Goal: Navigation & Orientation: Find specific page/section

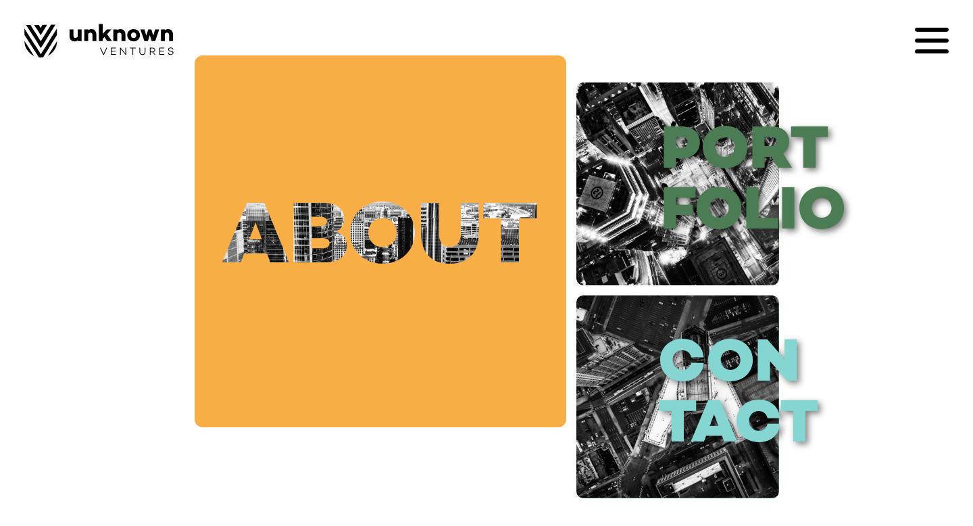
click at [338, 236] on link "about" at bounding box center [381, 241] width 372 height 372
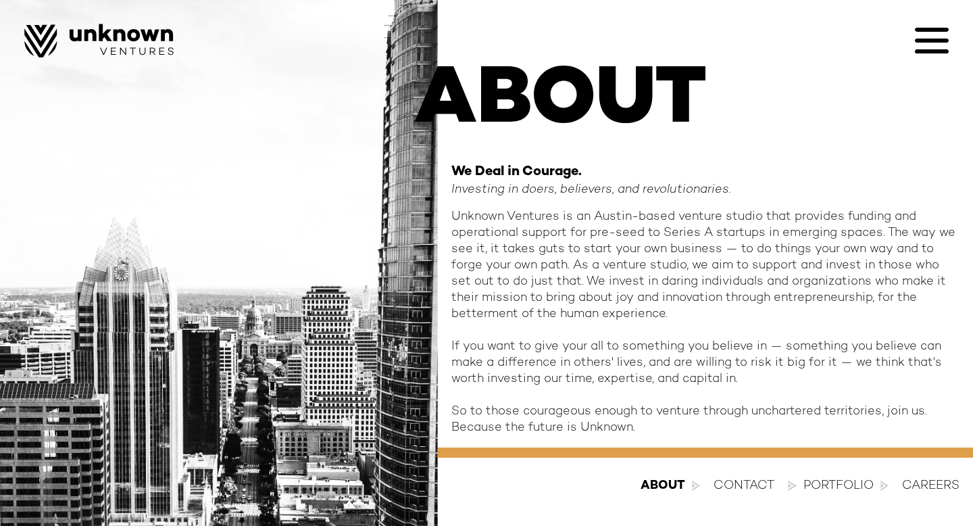
scroll to position [80, 0]
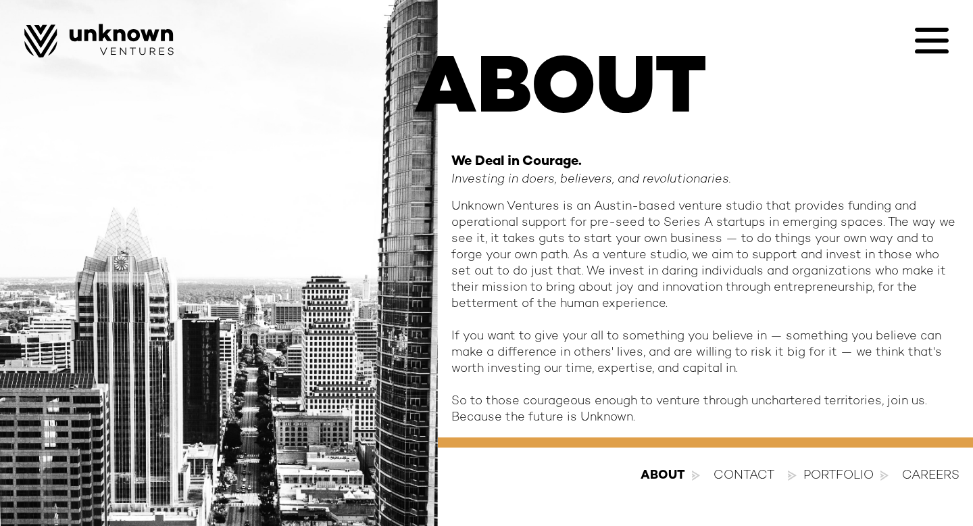
click at [950, 53] on div "About contact Portfolio blog Careers Designed by Sangfroid!" at bounding box center [486, 28] width 973 height 57
click at [934, 50] on icon at bounding box center [932, 51] width 34 height 4
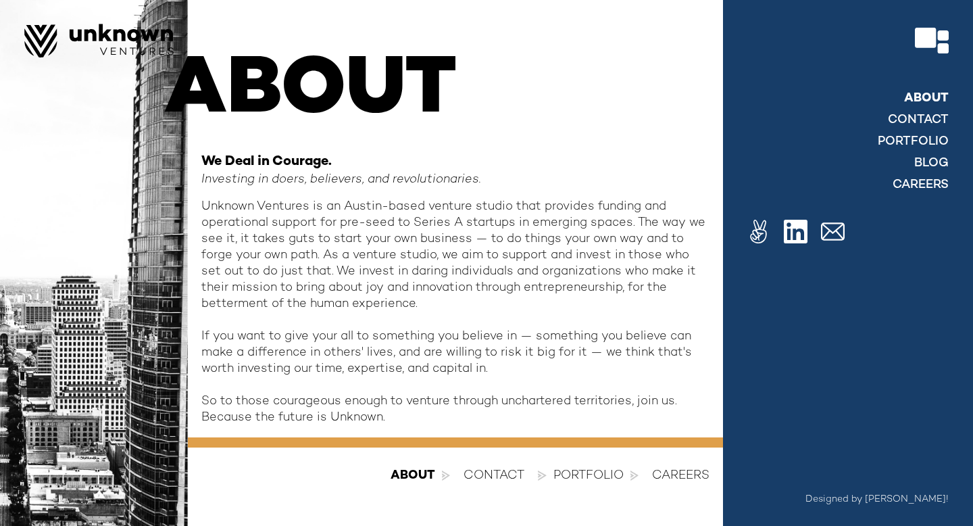
click at [928, 97] on link "About" at bounding box center [926, 99] width 45 height 16
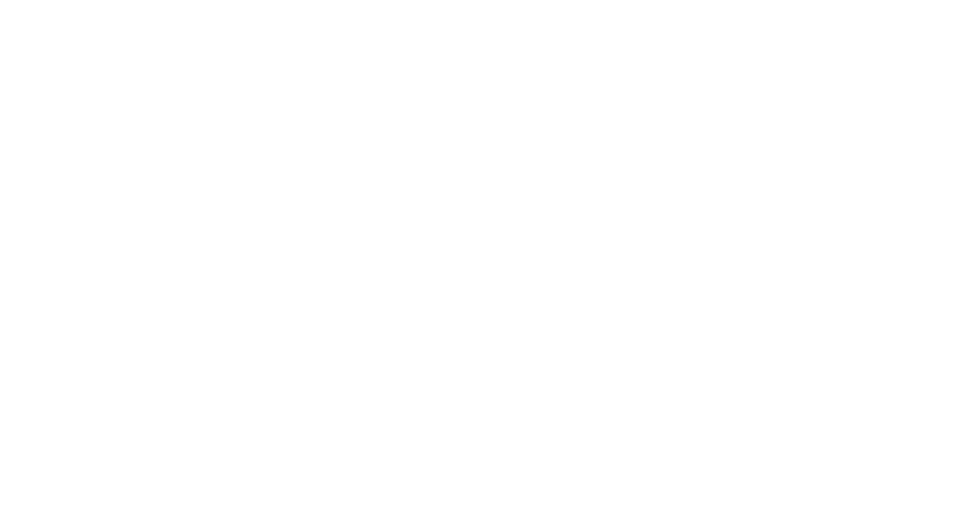
scroll to position [80, 0]
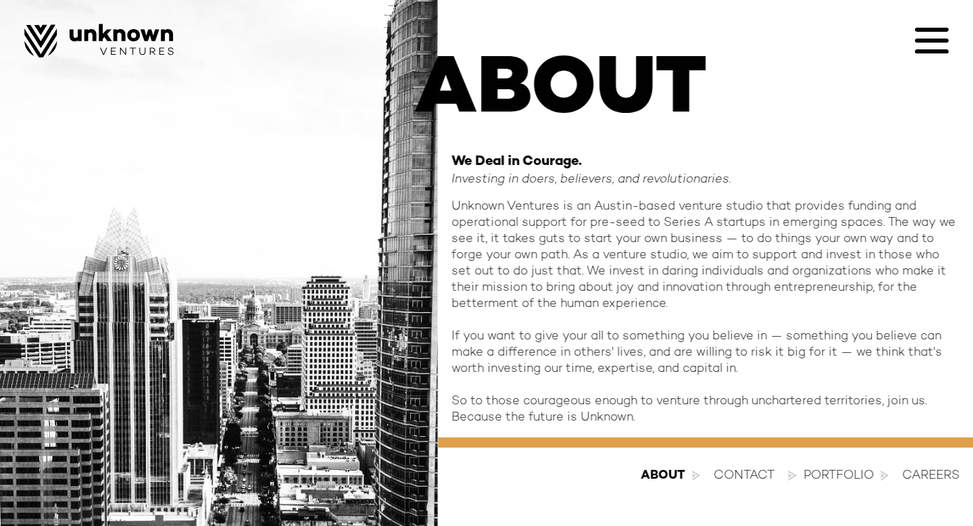
click at [927, 49] on icon at bounding box center [932, 51] width 34 height 4
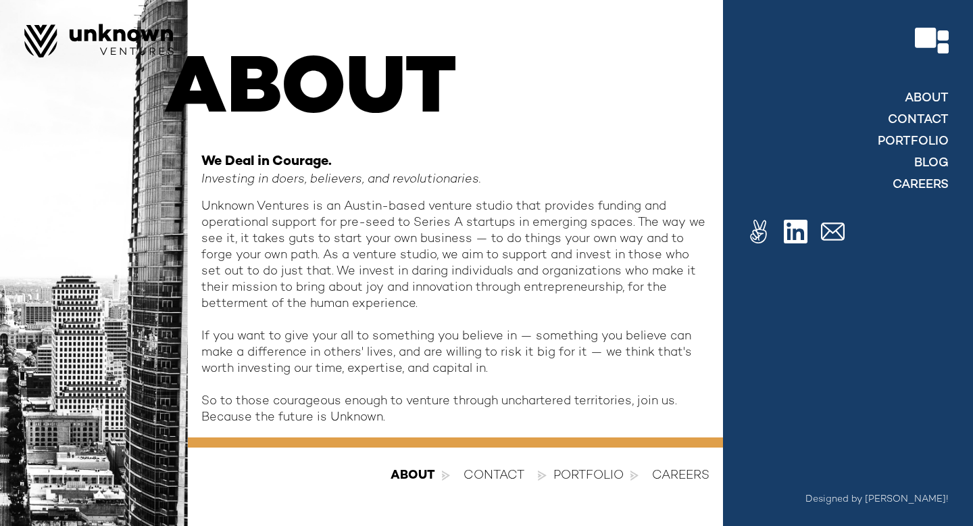
click at [794, 234] on img at bounding box center [796, 232] width 24 height 24
